Goal: Information Seeking & Learning: Learn about a topic

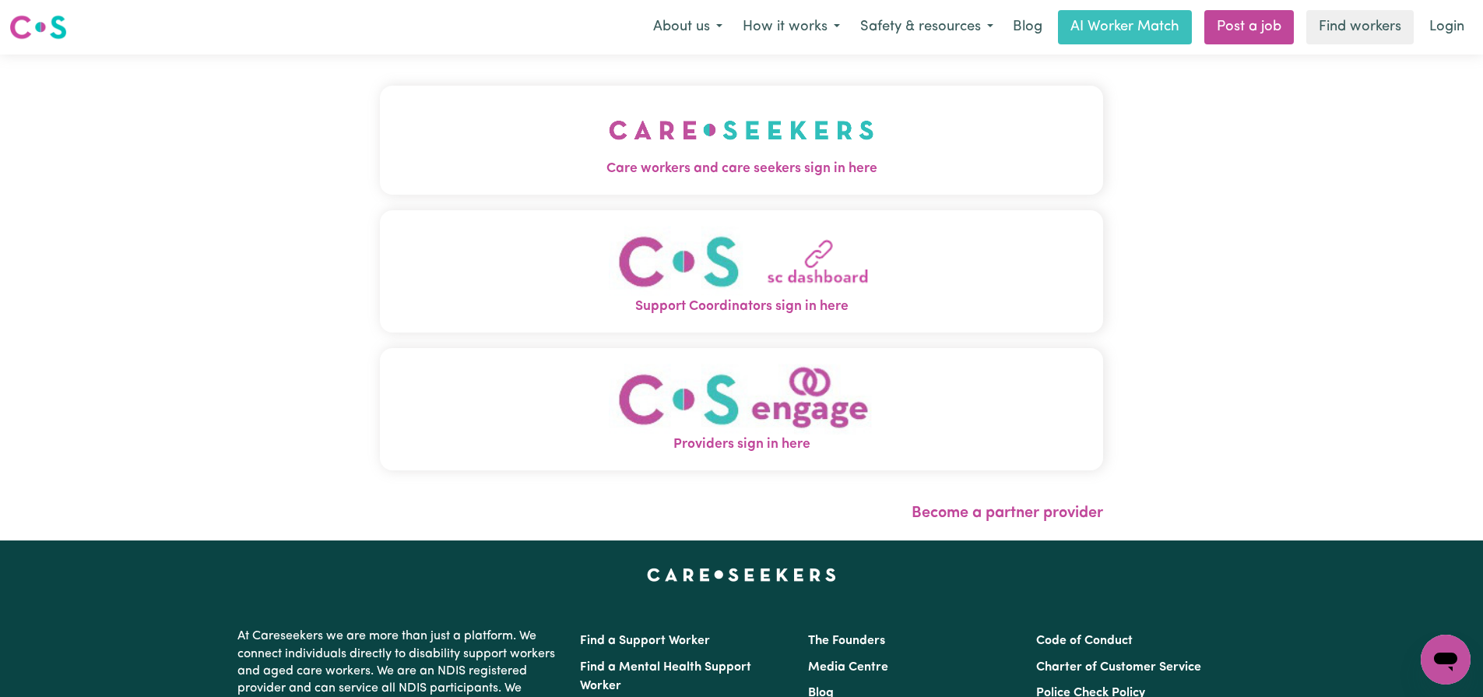
click at [795, 138] on img "Care workers and care seekers sign in here" at bounding box center [742, 130] width 266 height 58
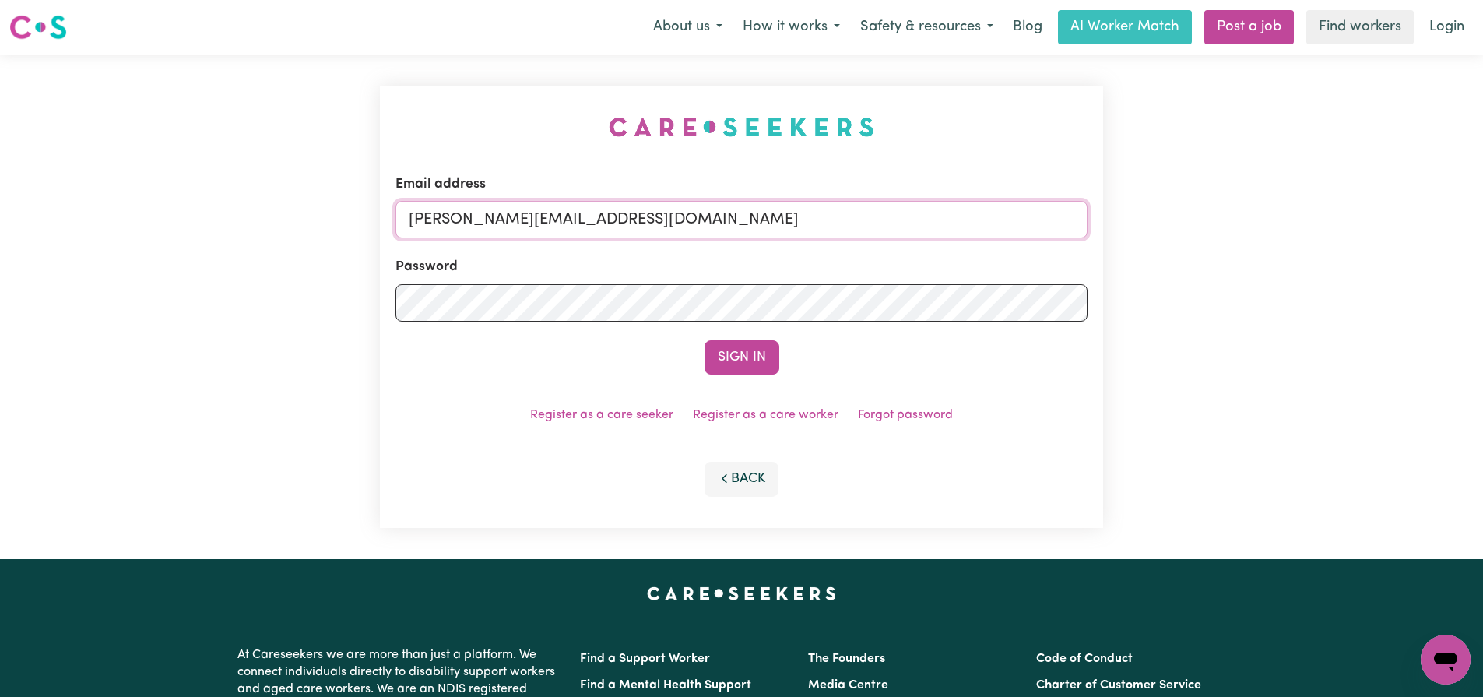
click at [723, 223] on input "[PERSON_NAME][EMAIL_ADDRESS][DOMAIN_NAME]" at bounding box center [742, 219] width 692 height 37
type input "[EMAIL_ADDRESS][DOMAIN_NAME]"
click at [747, 359] on button "Sign In" at bounding box center [742, 357] width 75 height 34
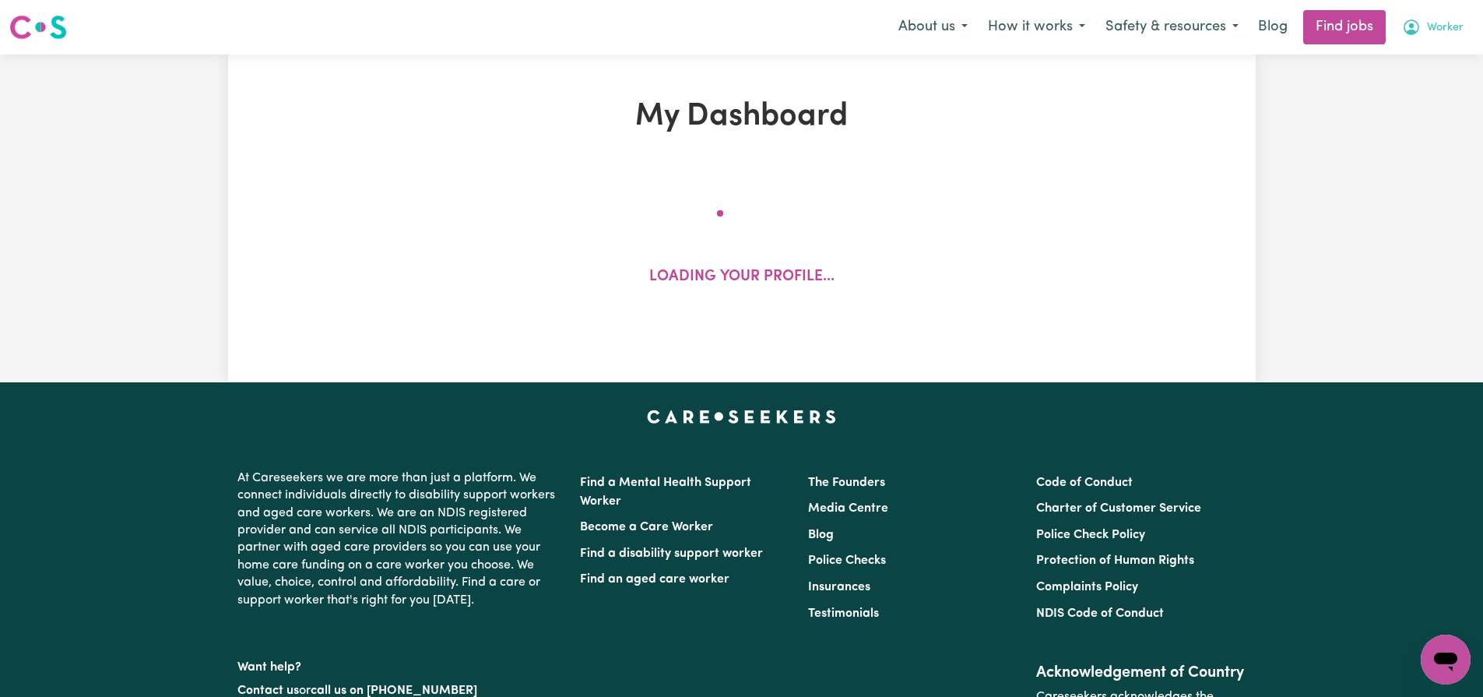
click at [1431, 29] on span "Worker" at bounding box center [1445, 27] width 37 height 17
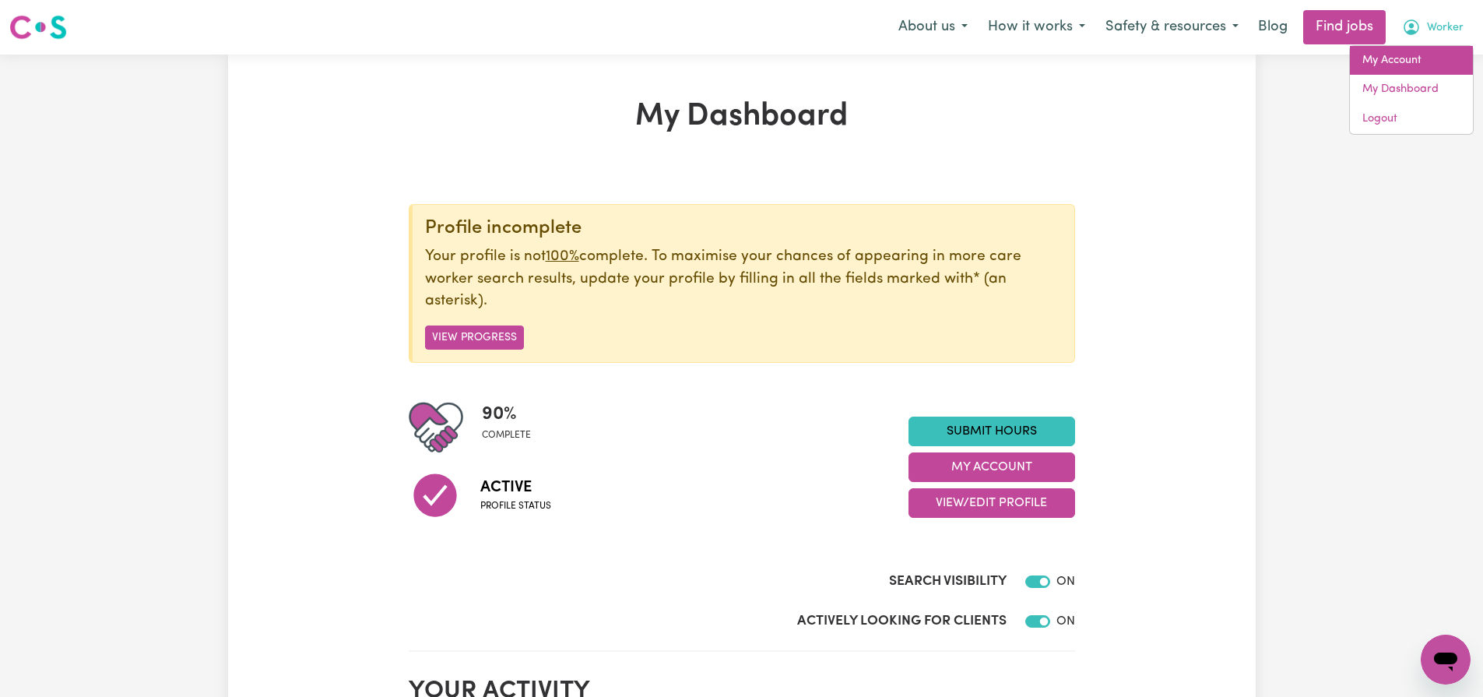
click at [1406, 71] on link "My Account" at bounding box center [1411, 61] width 123 height 30
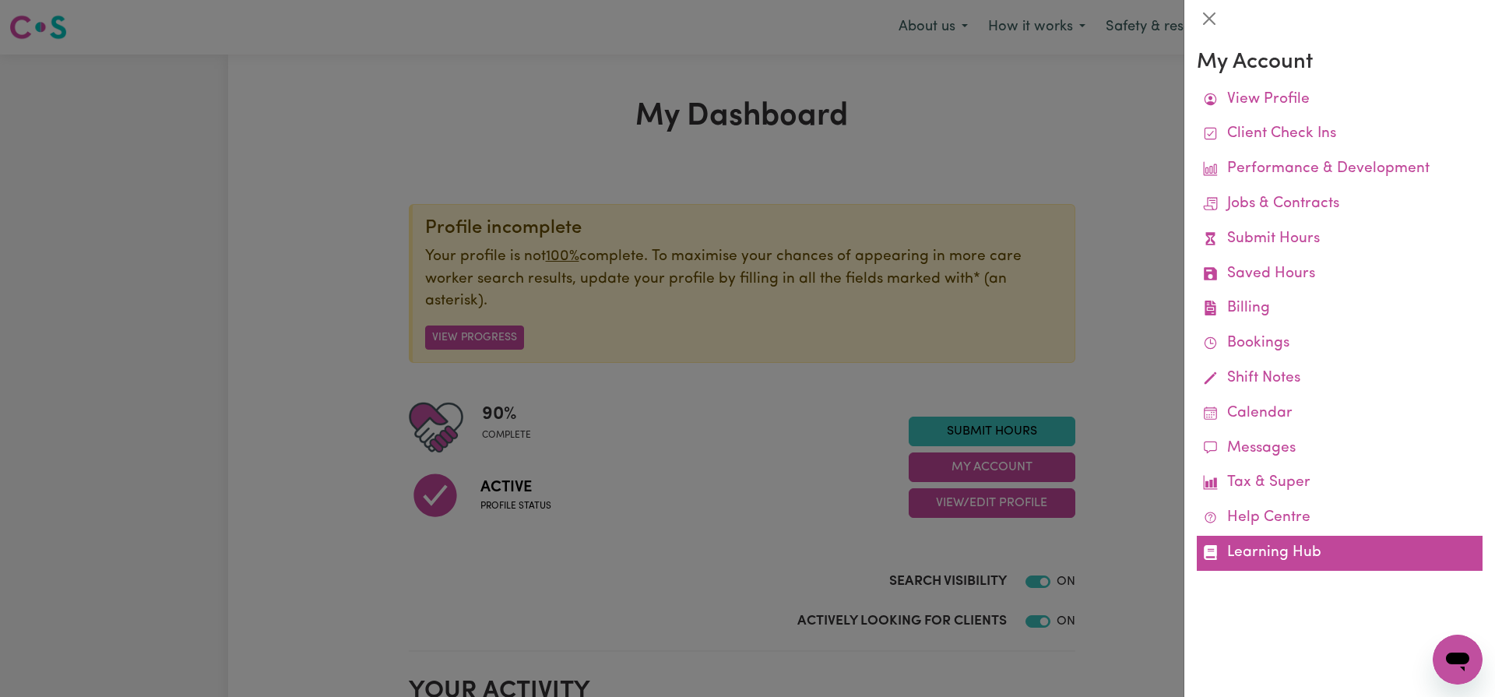
click at [1238, 554] on link "Learning Hub" at bounding box center [1340, 553] width 286 height 35
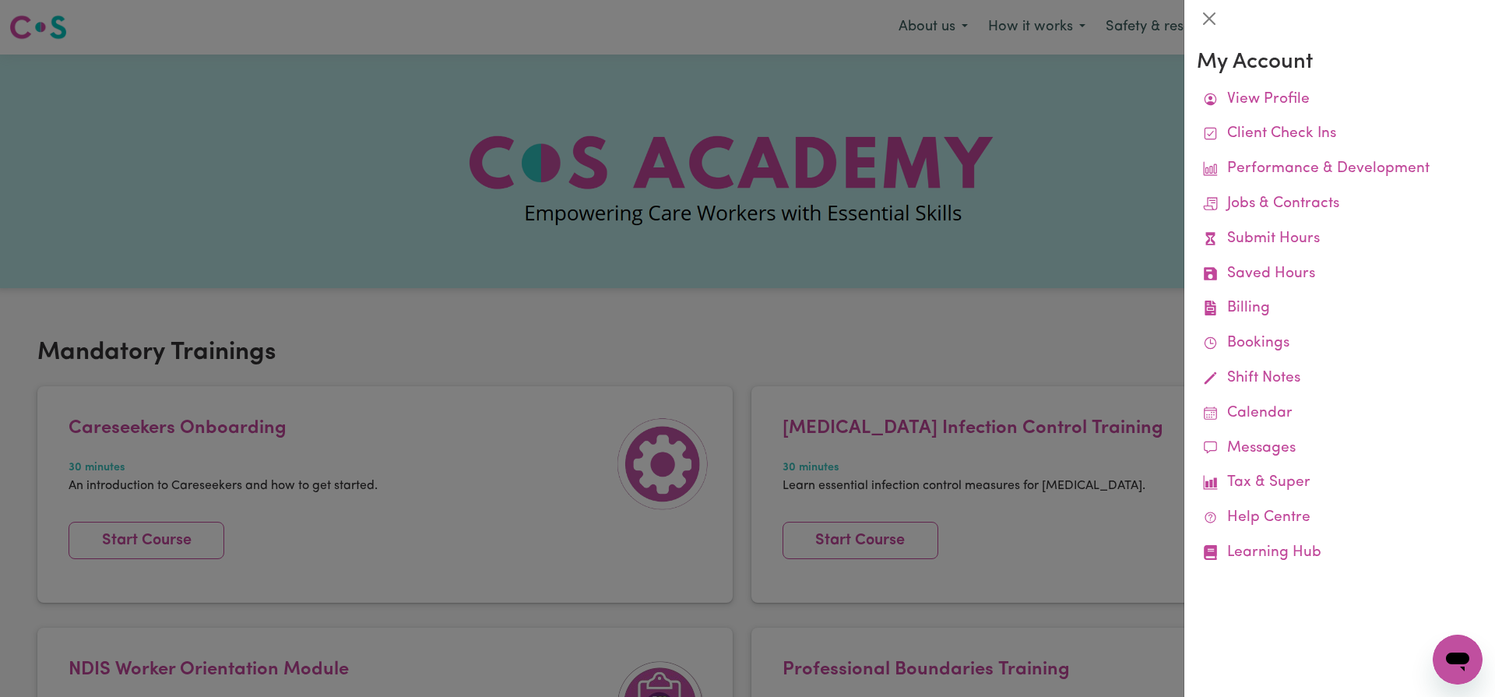
click at [804, 336] on div at bounding box center [747, 348] width 1495 height 697
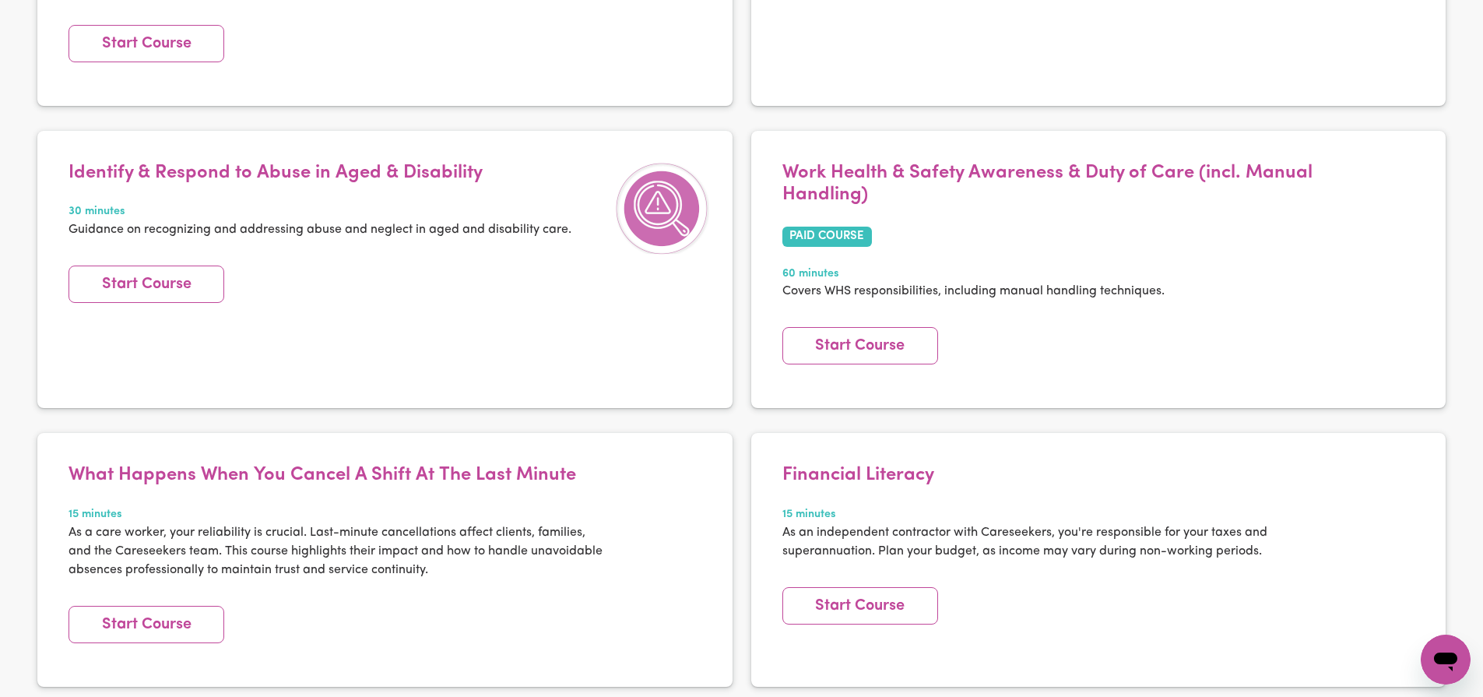
scroll to position [2566, 0]
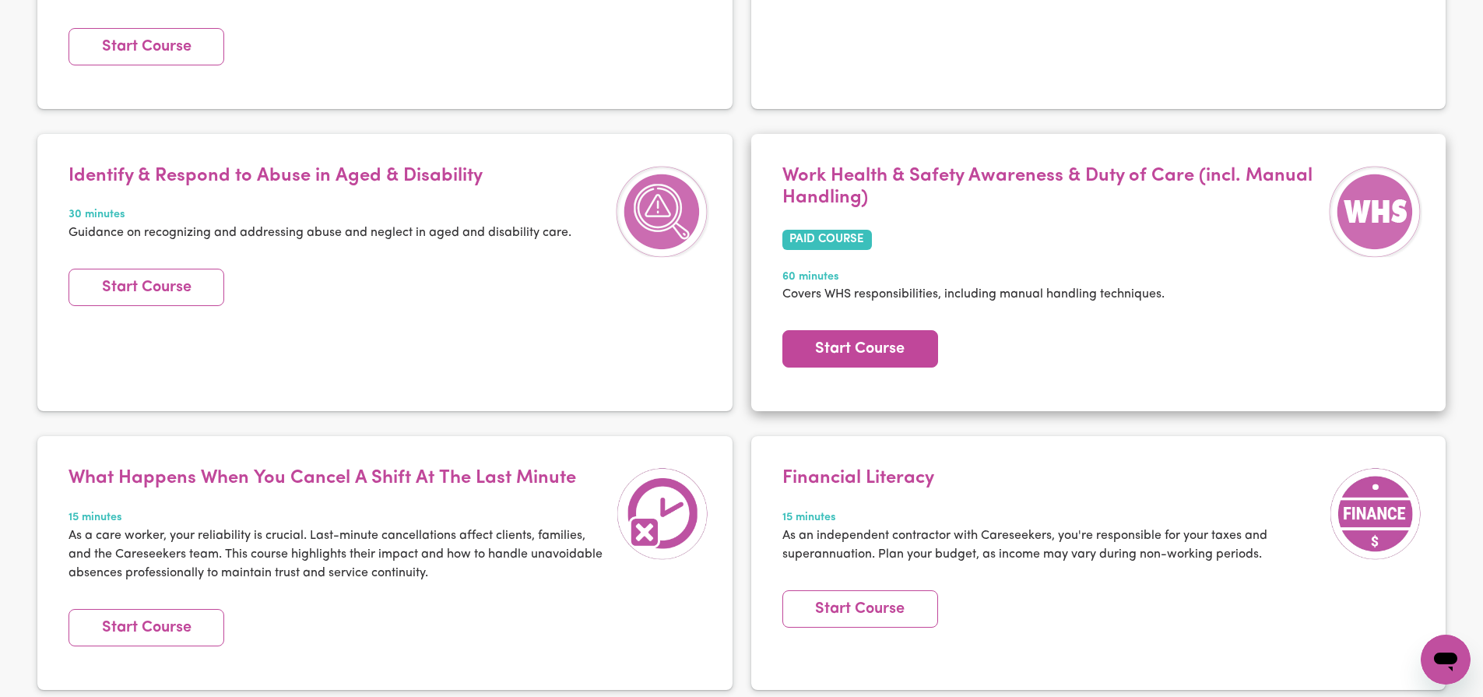
click at [842, 332] on link "Start Course" at bounding box center [861, 348] width 156 height 37
